Goal: Information Seeking & Learning: Learn about a topic

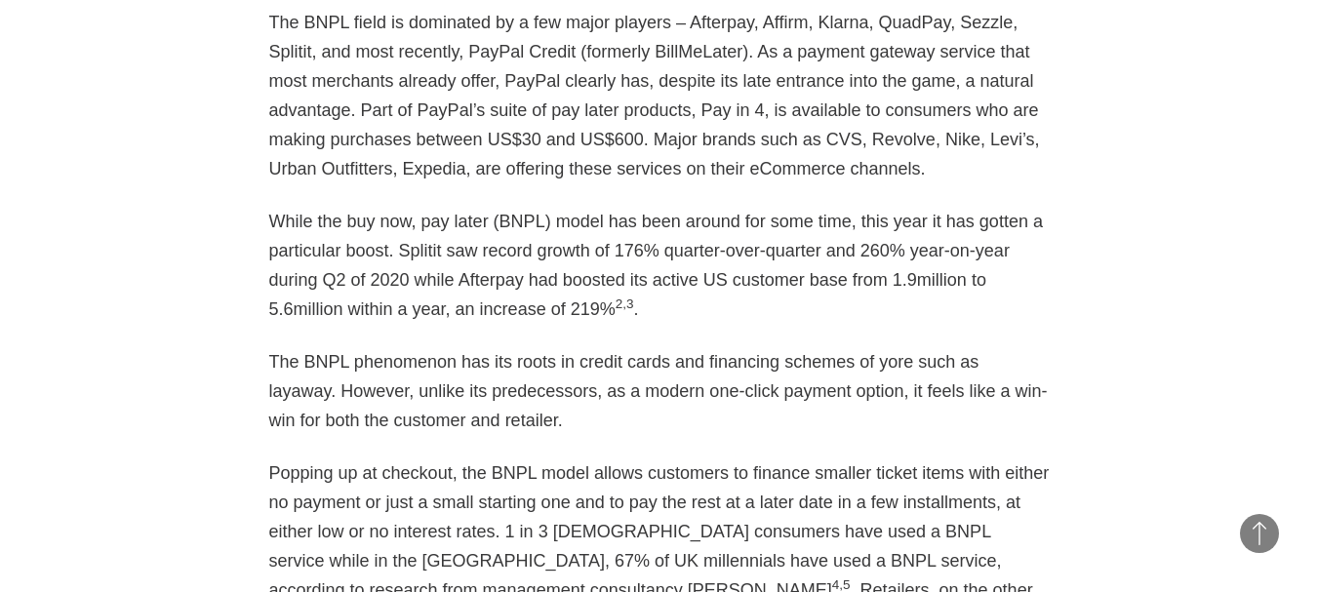
scroll to position [1608, 0]
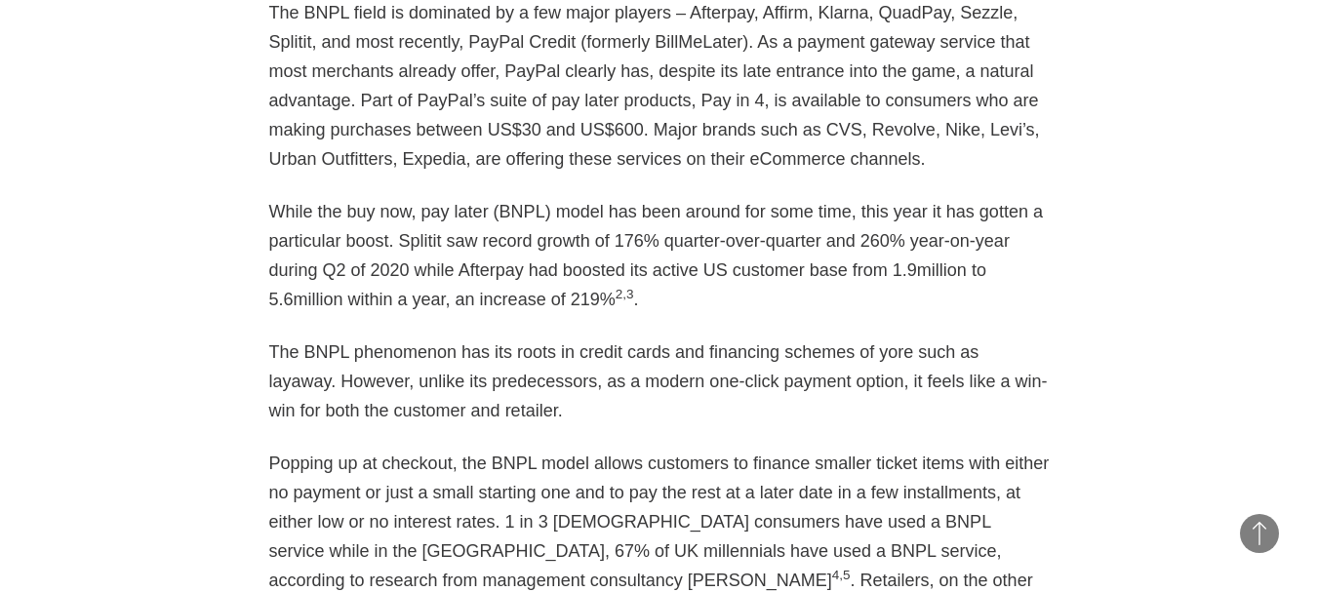
click at [309, 377] on p "The BNPL phenomenon has its roots in credit cards and financing schemes of yore…" at bounding box center [659, 381] width 780 height 88
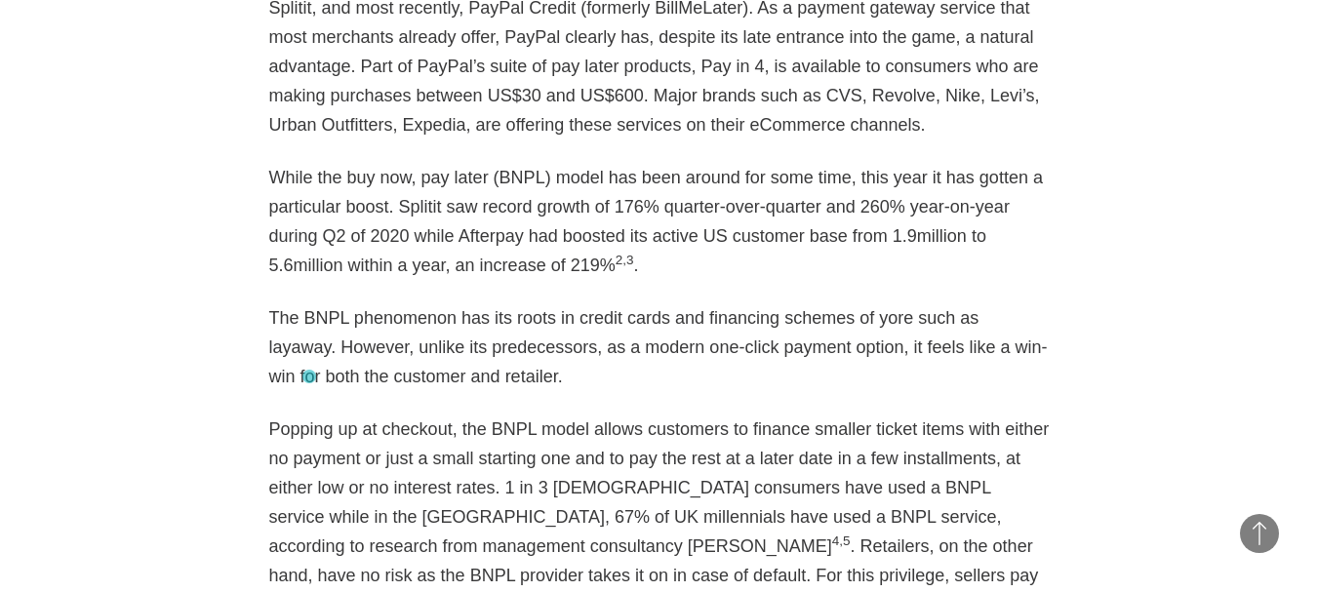
scroll to position [1652, 0]
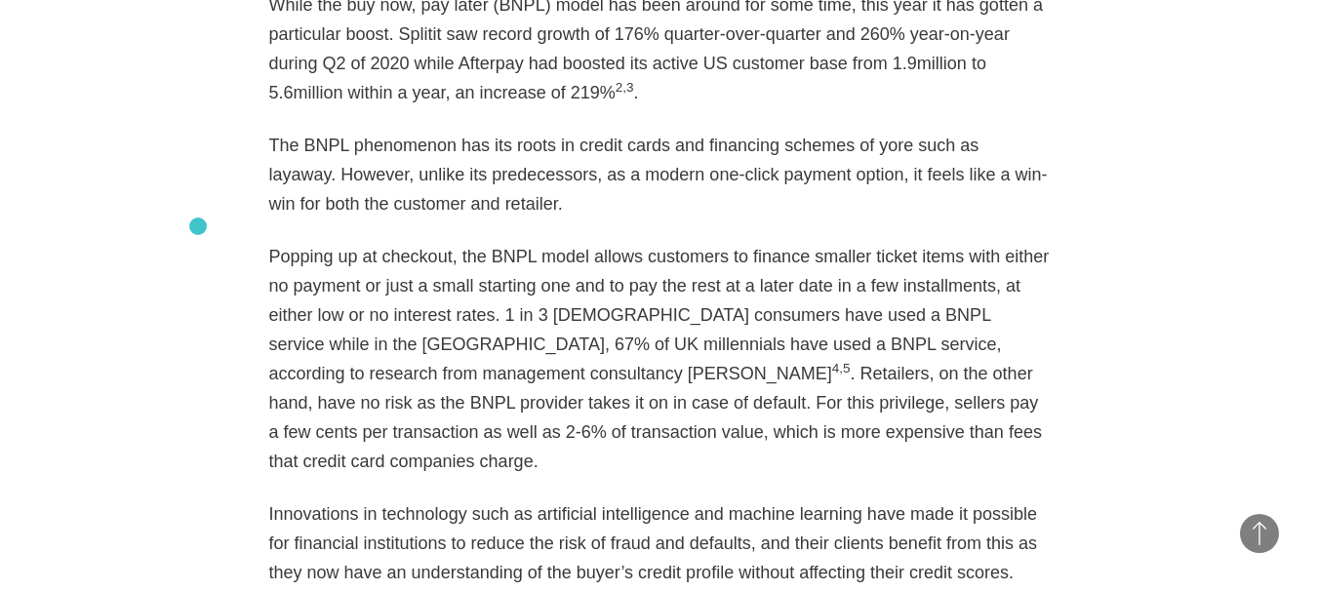
scroll to position [1823, 0]
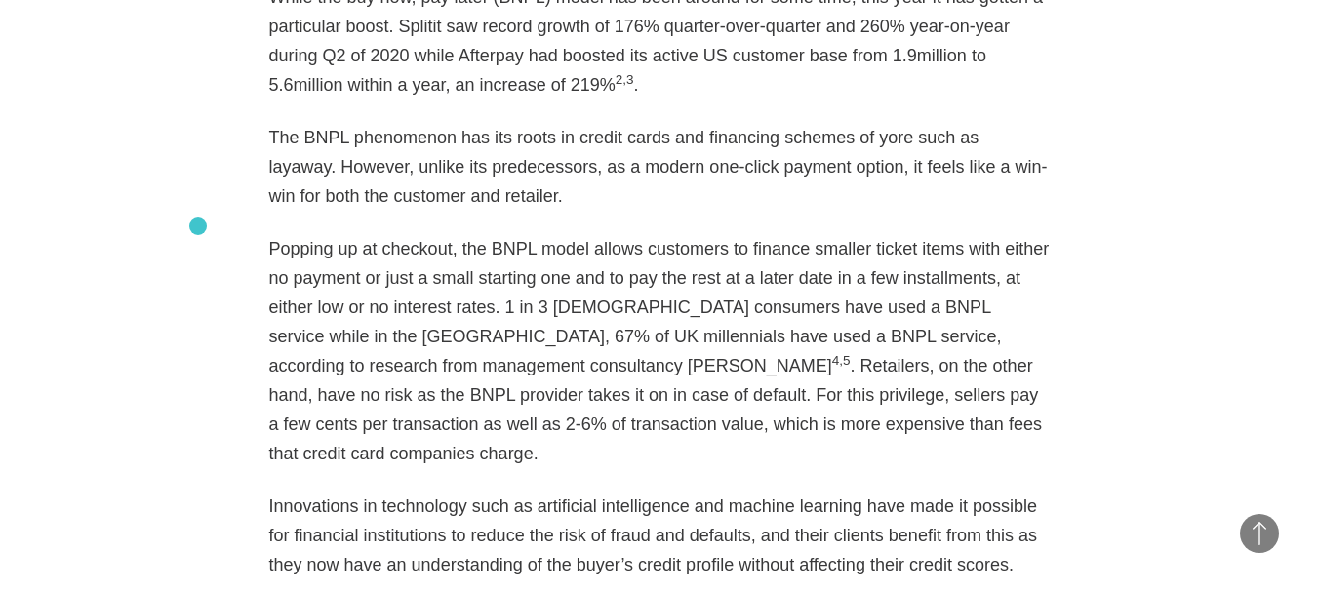
click at [284, 374] on p "Popping up at checkout, the BNPL model allows customers to finance smaller tick…" at bounding box center [659, 351] width 780 height 234
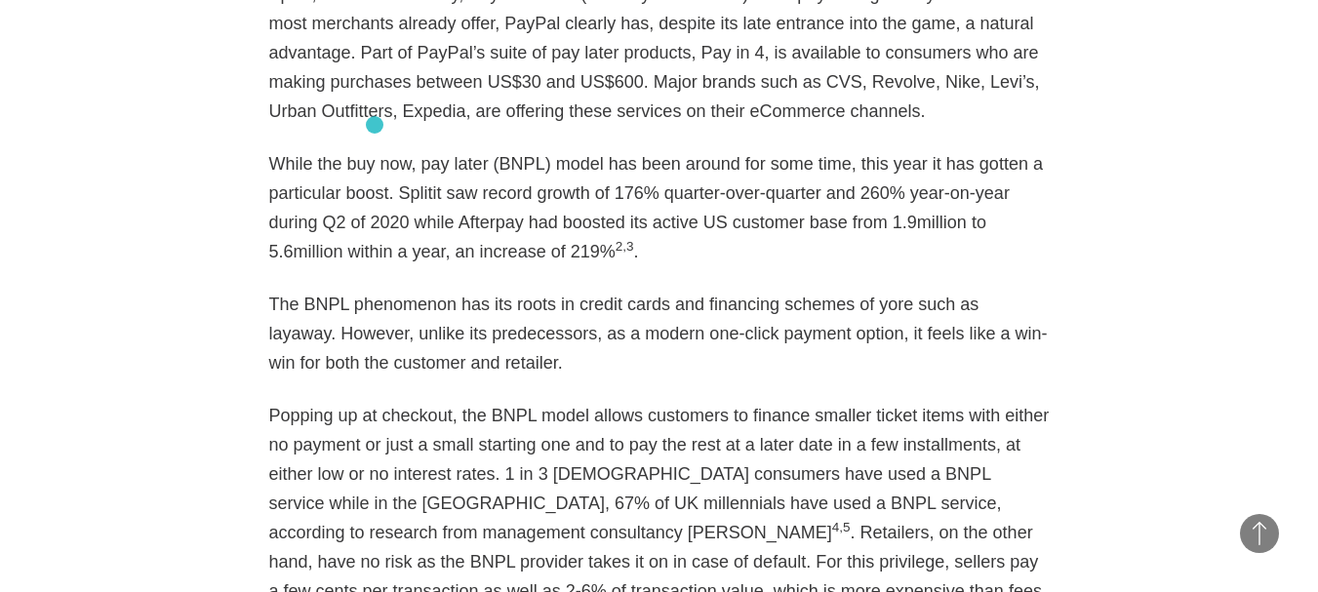
scroll to position [1624, 0]
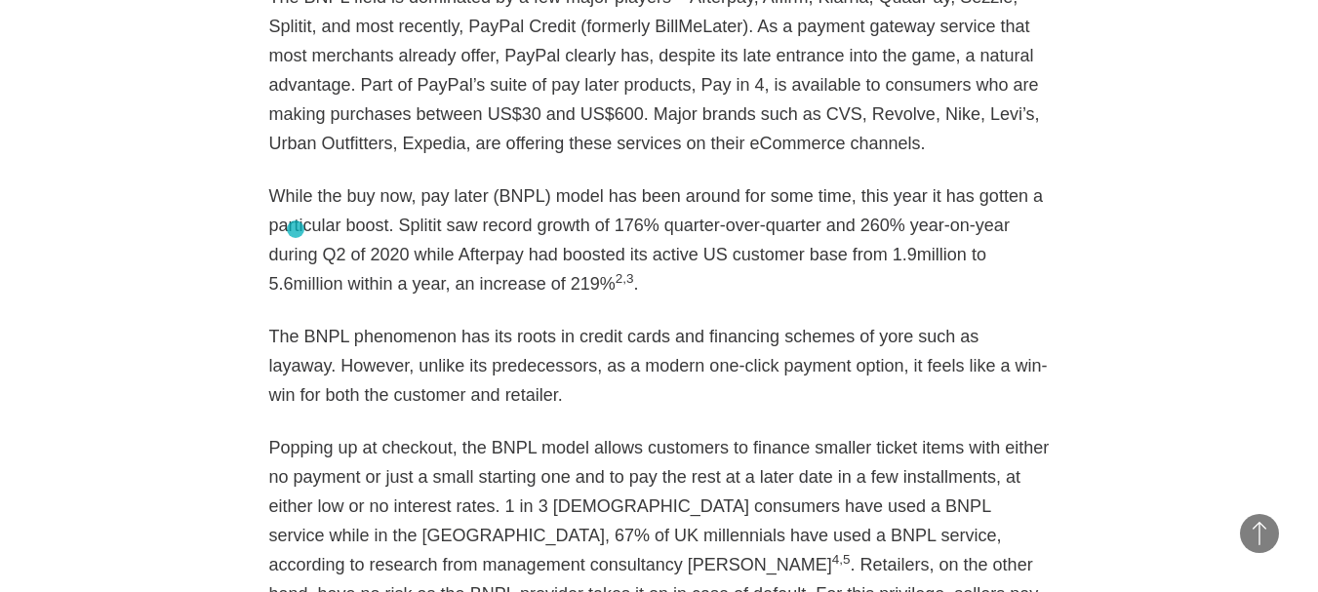
click at [296, 229] on p "While the buy now, pay later (BNPL) model has been around for some time, this y…" at bounding box center [659, 239] width 780 height 117
drag, startPoint x: 314, startPoint y: 221, endPoint x: 277, endPoint y: 218, distance: 37.3
click at [277, 218] on p "While the buy now, pay later (BNPL) model has been around for some time, this y…" at bounding box center [659, 239] width 780 height 117
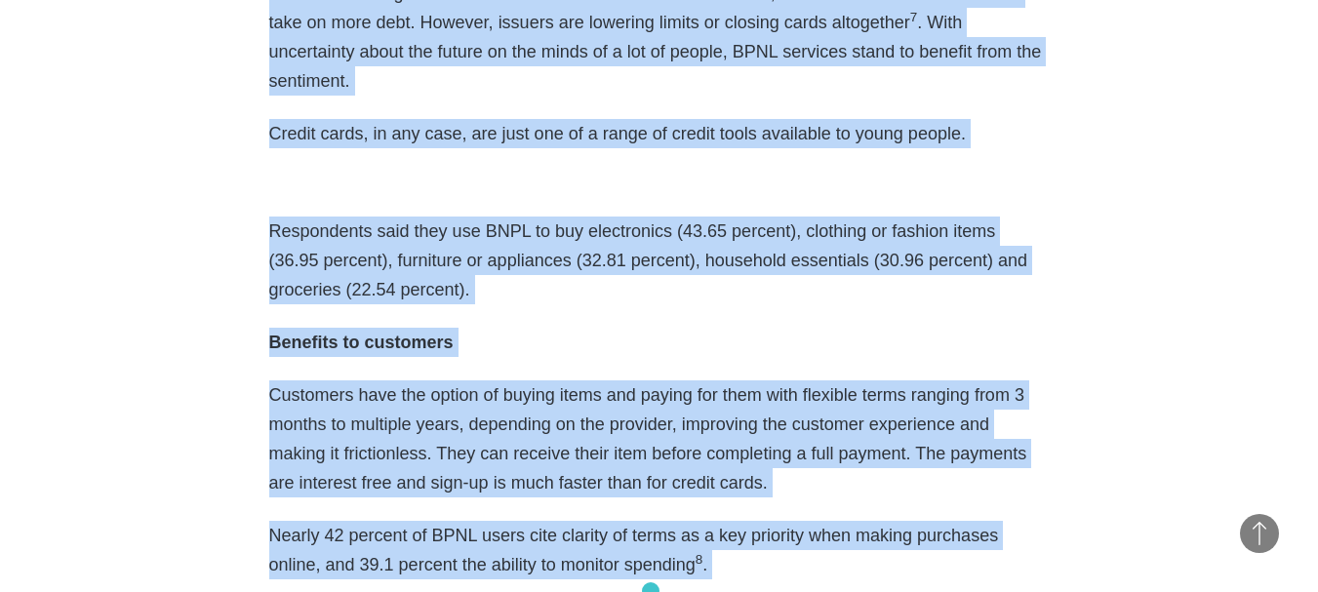
scroll to position [2695, 0]
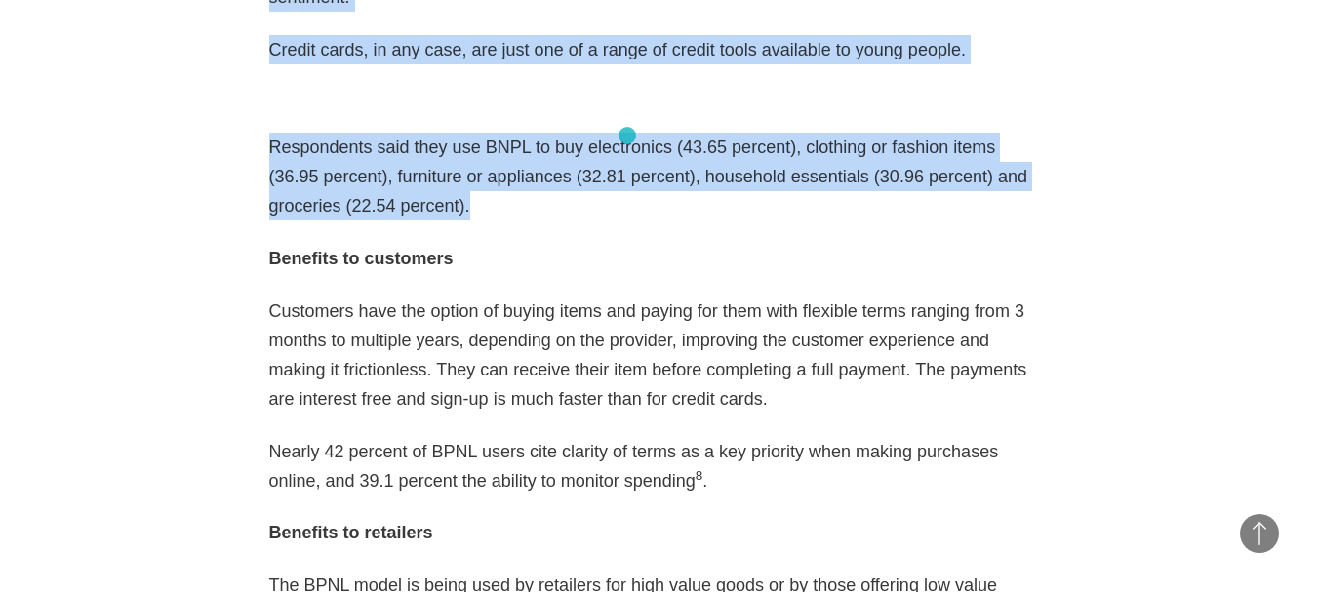
drag, startPoint x: 267, startPoint y: 187, endPoint x: 627, endPoint y: 136, distance: 363.6
copy div "Lorem ips dol sit, ame conse (ADIP) elits doe temp incidi utl etdo magn, aliq e…"
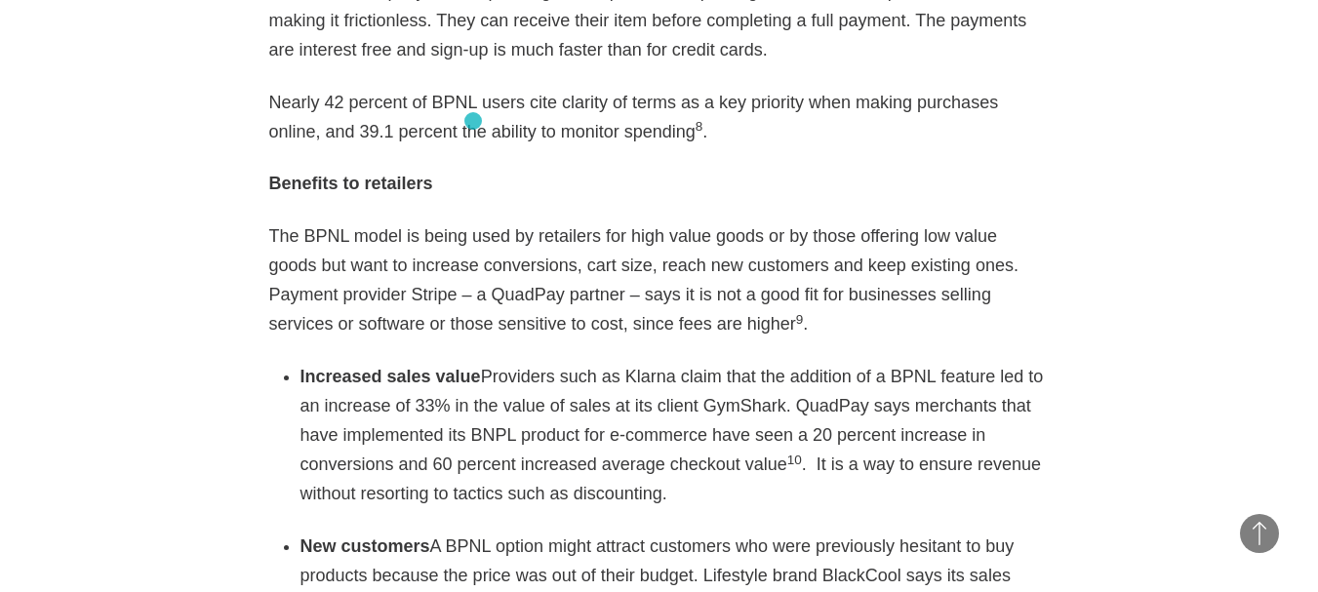
scroll to position [3036, 0]
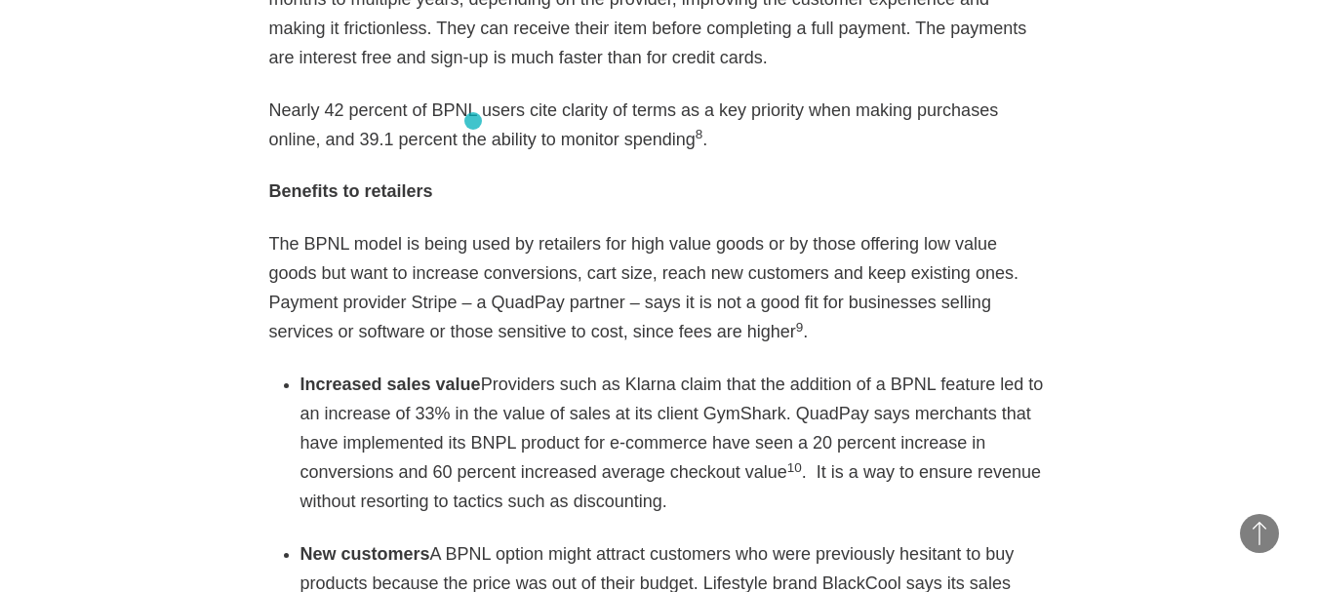
click at [473, 177] on p "Benefits to retailers" at bounding box center [659, 191] width 780 height 29
